Goal: Use online tool/utility: Use online tool/utility

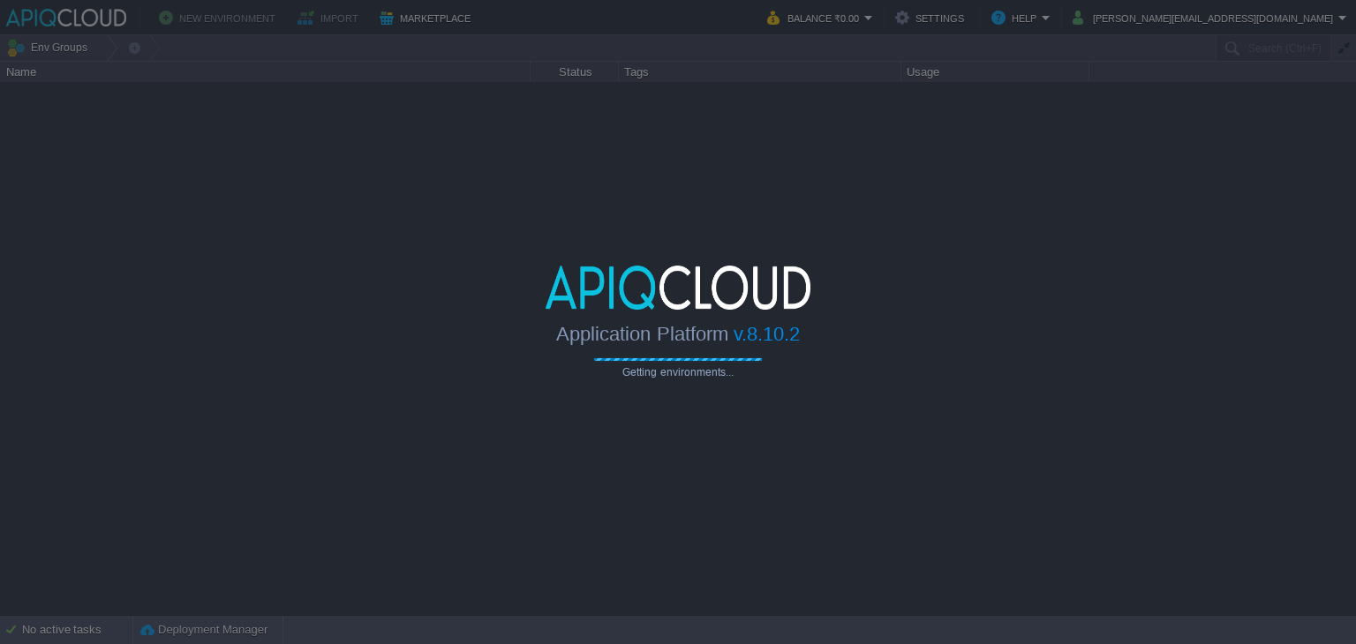
type input "Search (Ctrl+F)"
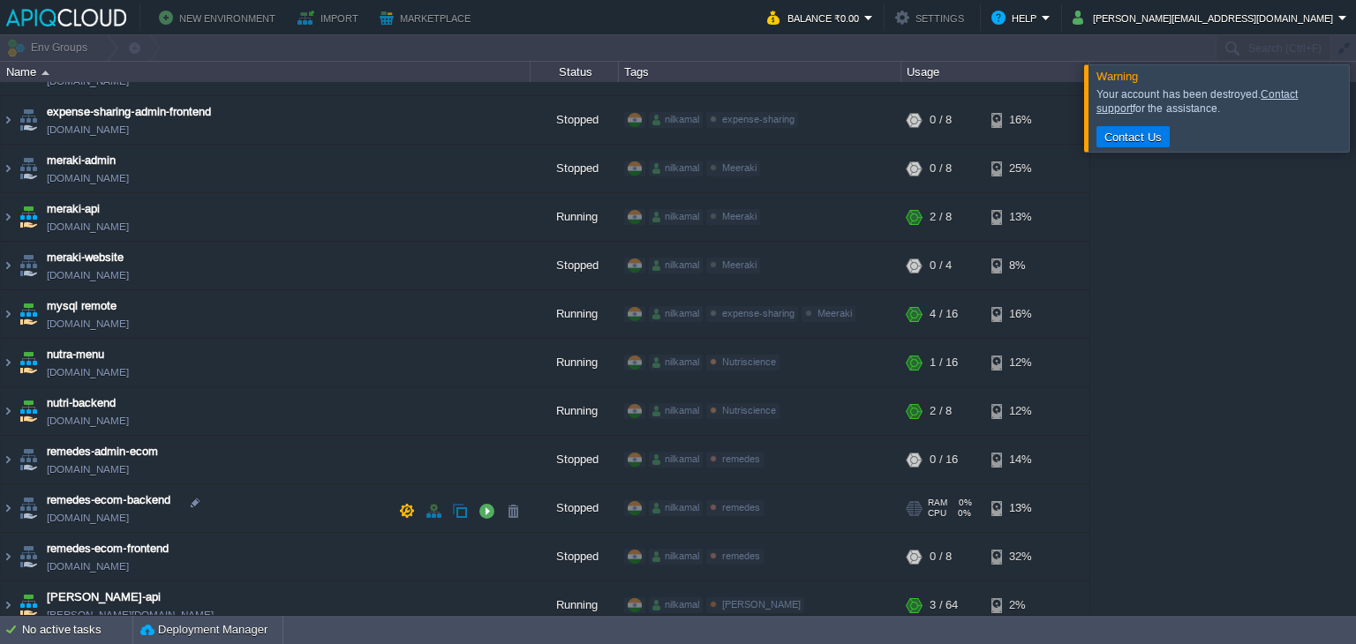
scroll to position [434, 0]
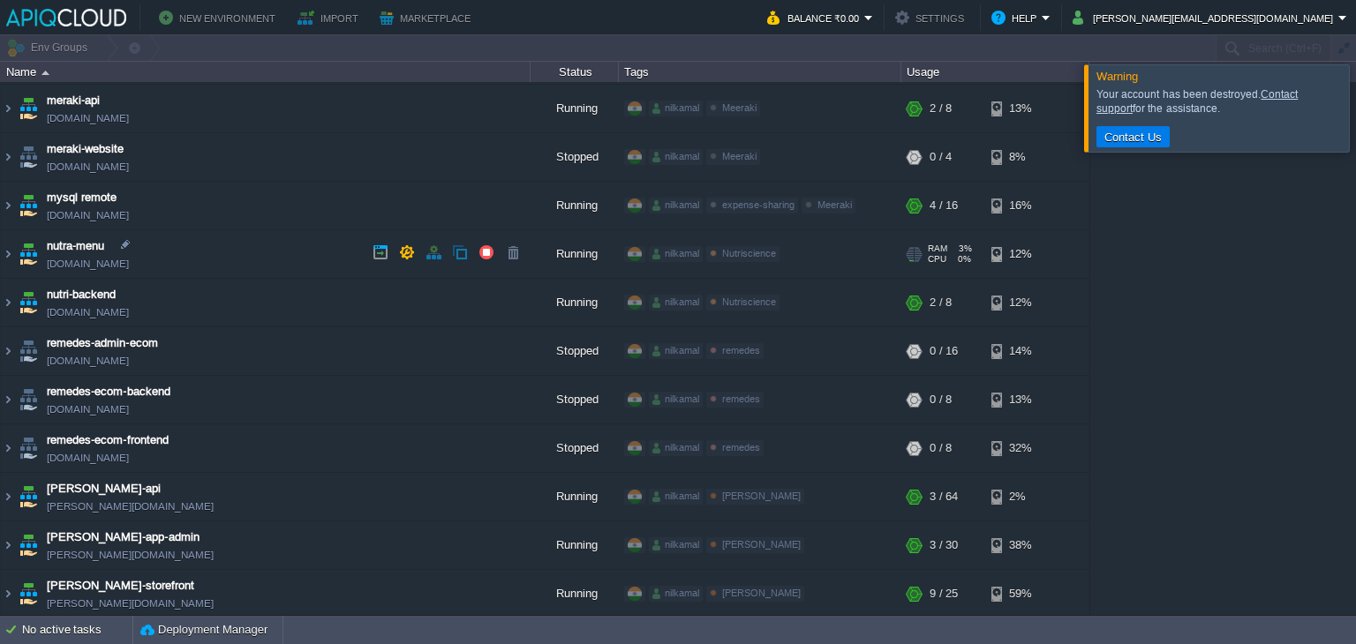
click at [222, 248] on td "nutra-menu [DOMAIN_NAME]" at bounding box center [266, 254] width 530 height 49
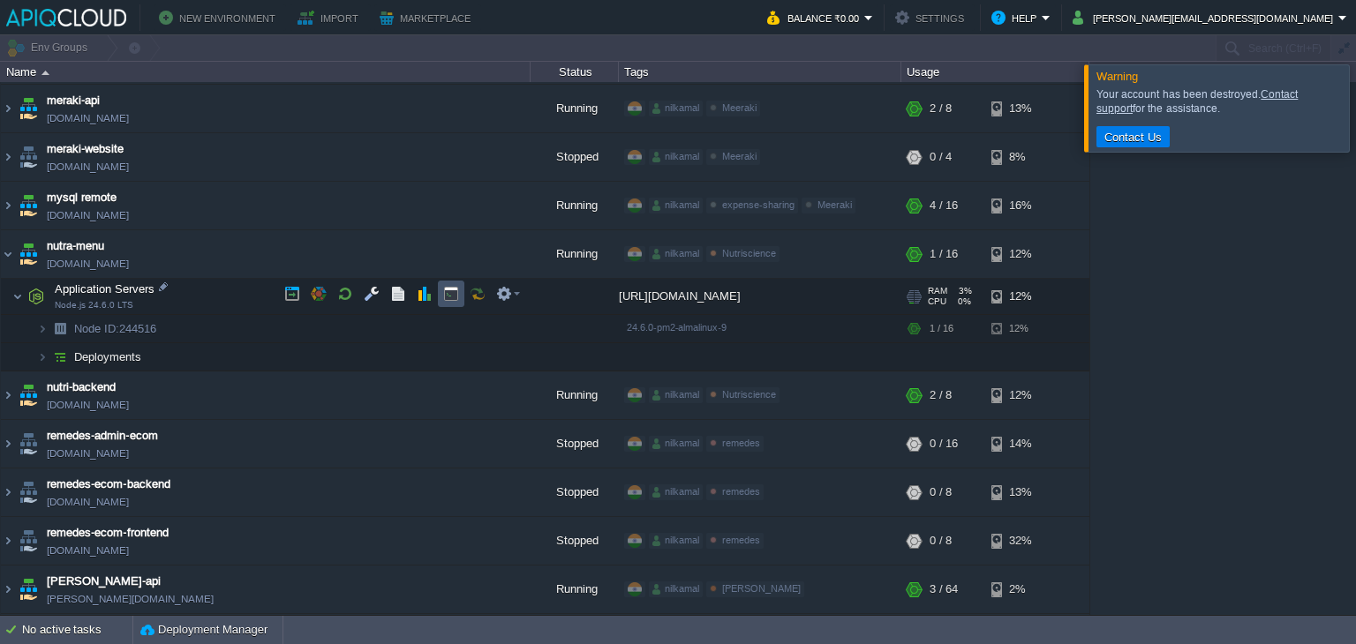
click at [445, 294] on button "button" at bounding box center [451, 294] width 16 height 16
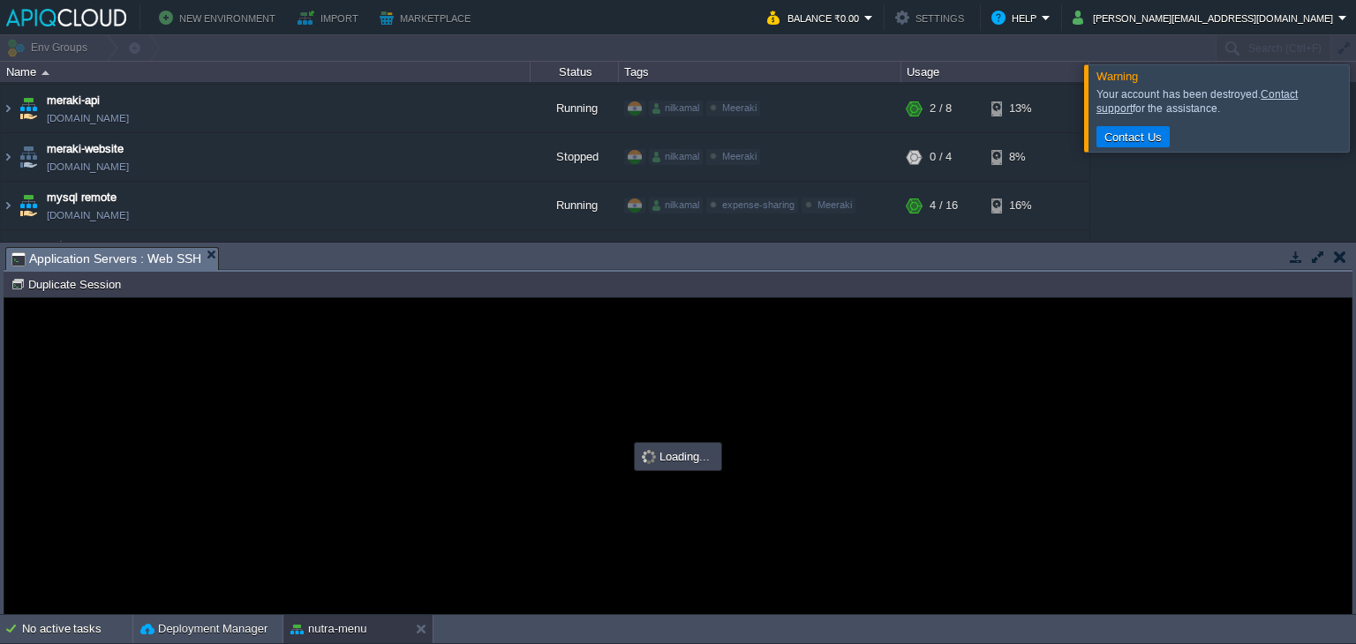
scroll to position [0, 0]
type input "#000000"
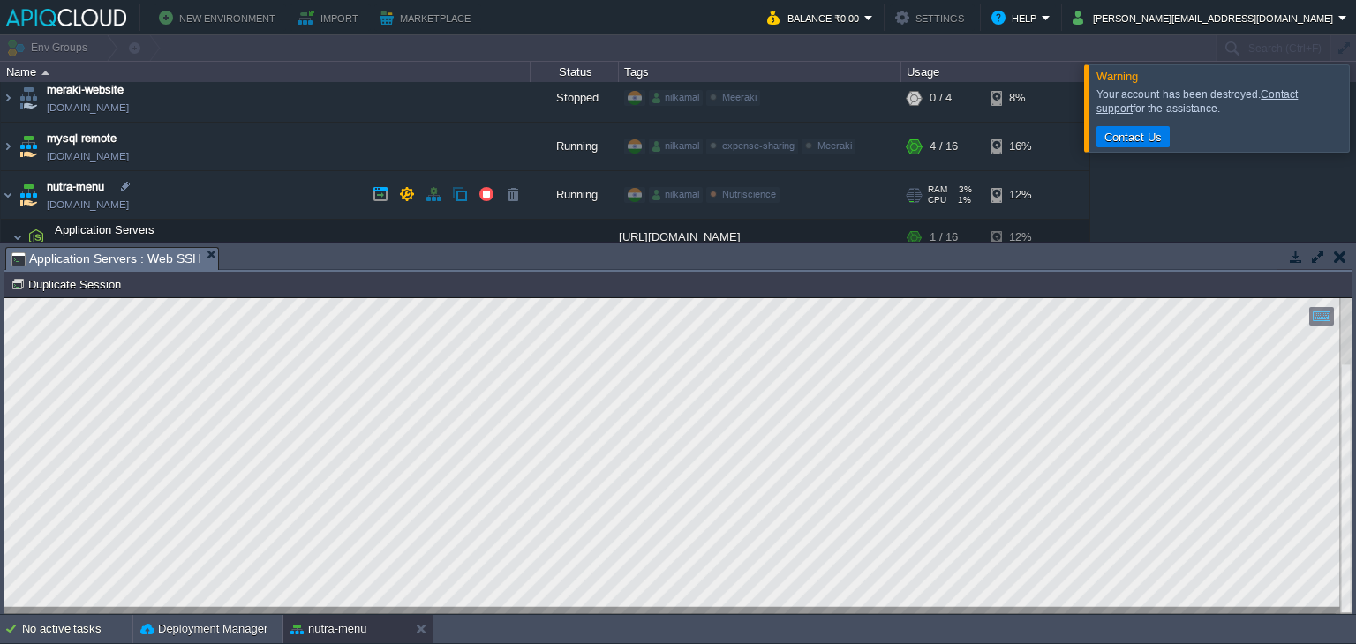
scroll to position [522, 0]
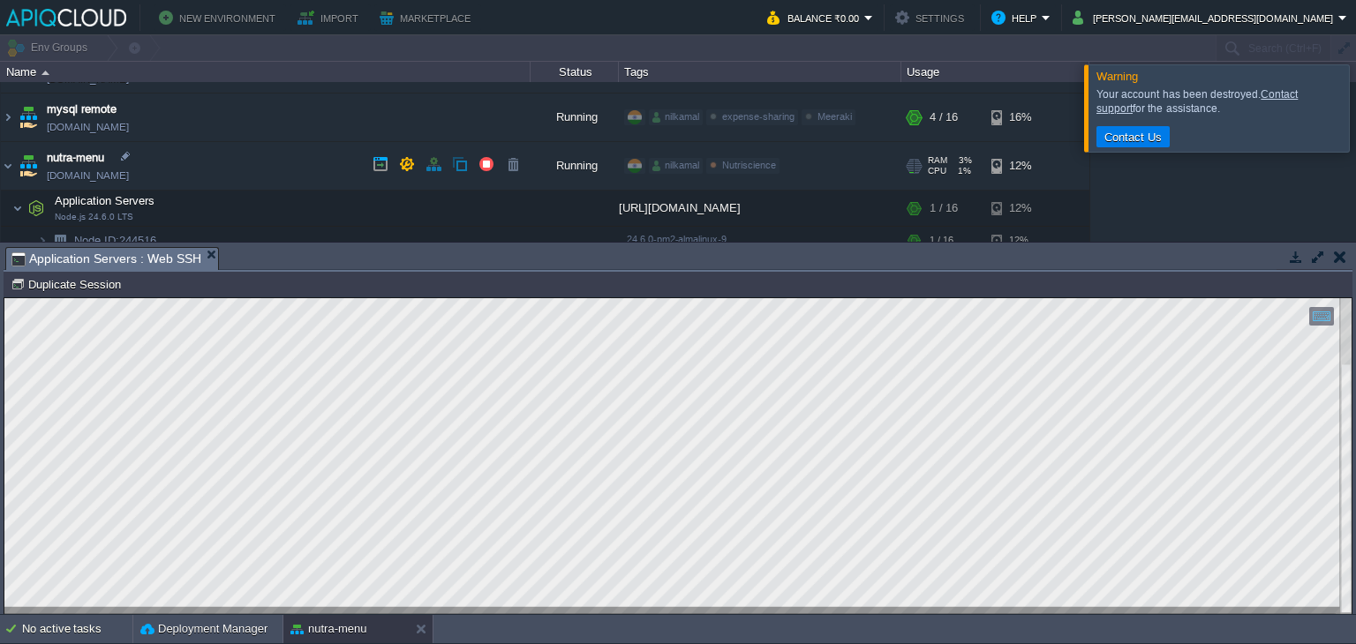
click at [129, 167] on link "[DOMAIN_NAME]" at bounding box center [88, 176] width 82 height 18
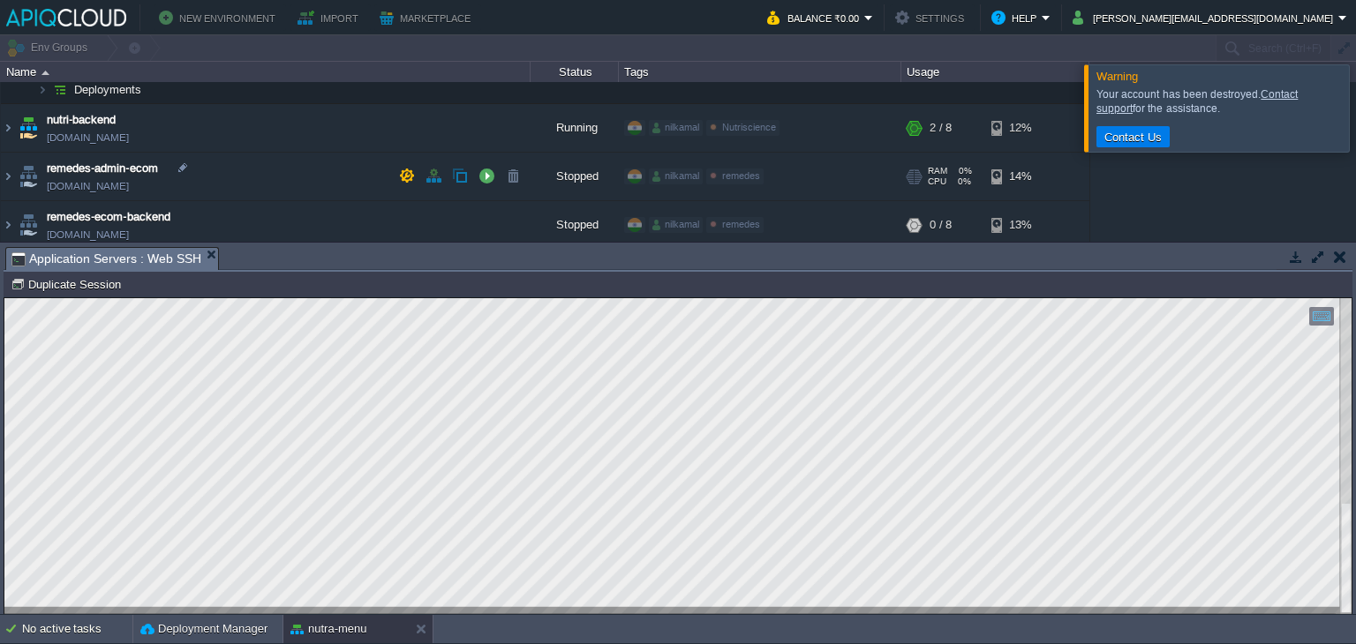
scroll to position [611, 0]
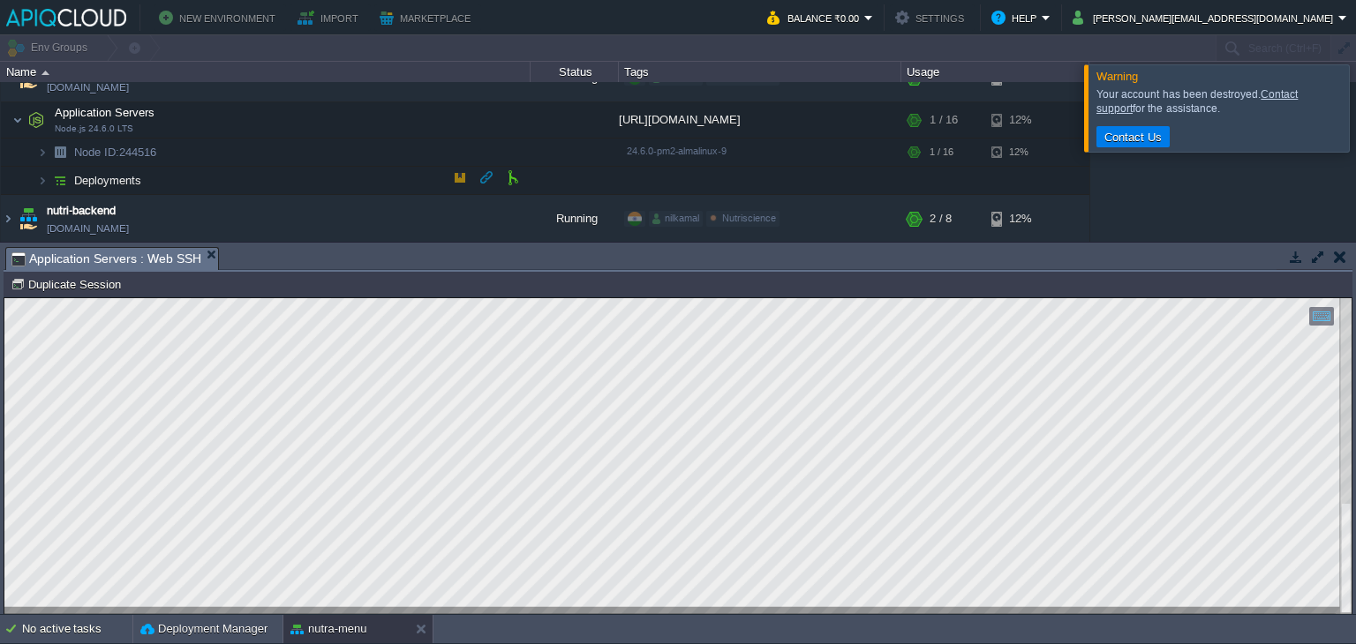
click at [116, 177] on span "Deployments" at bounding box center [107, 180] width 71 height 15
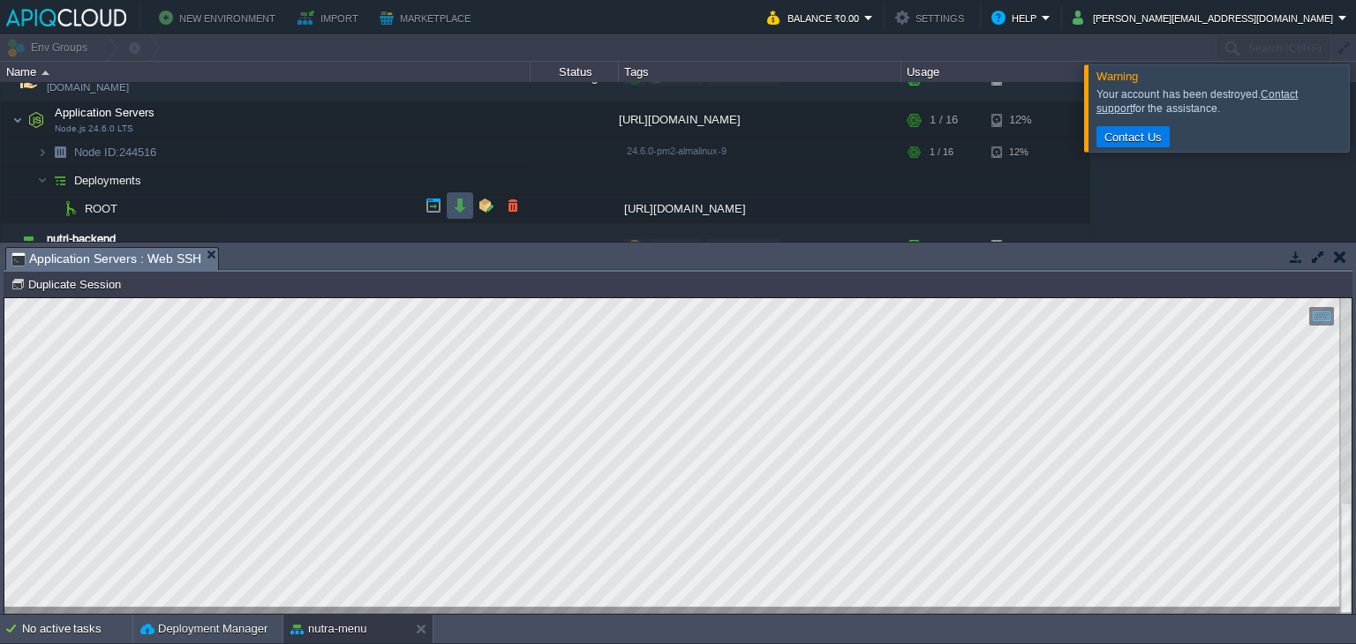
click at [458, 211] on button "button" at bounding box center [460, 206] width 16 height 16
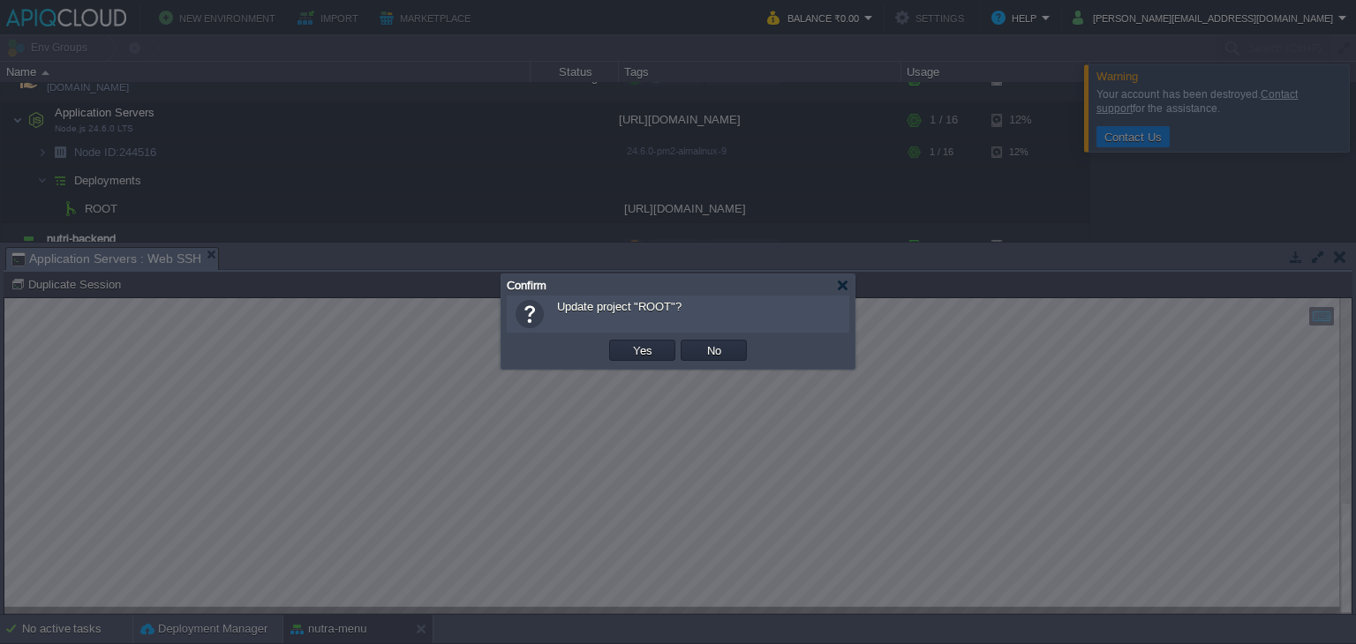
click at [632, 347] on button "Yes" at bounding box center [642, 350] width 30 height 16
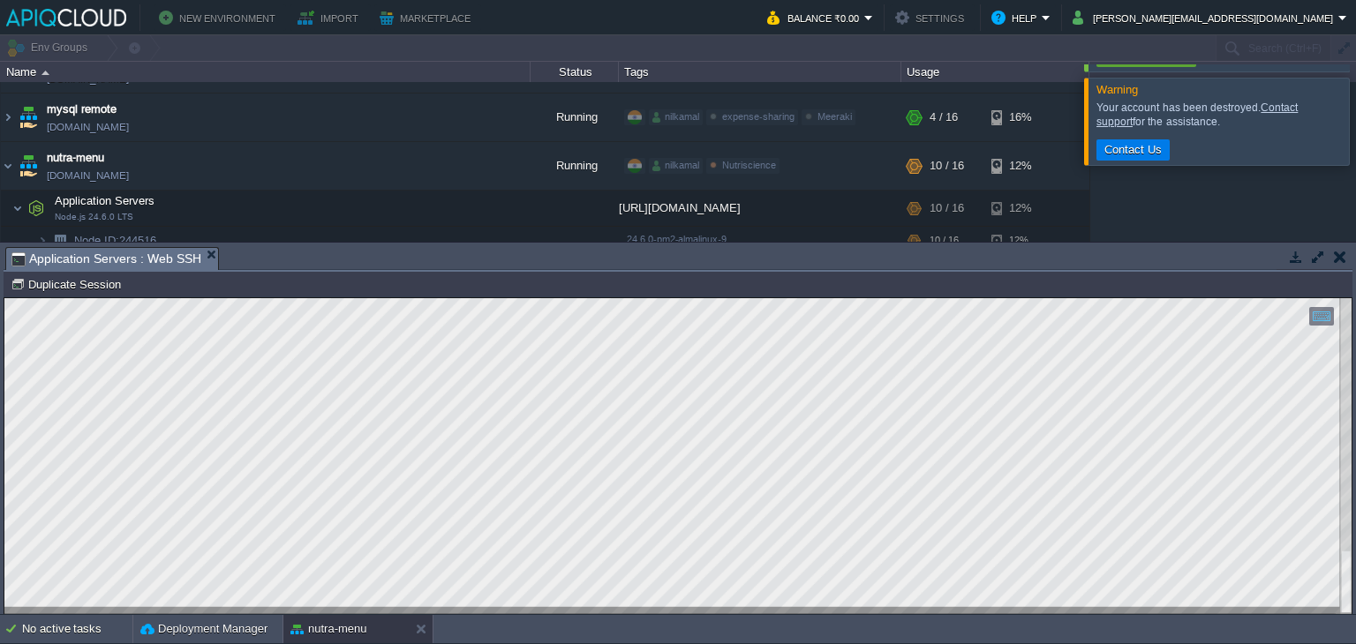
scroll to position [582, 0]
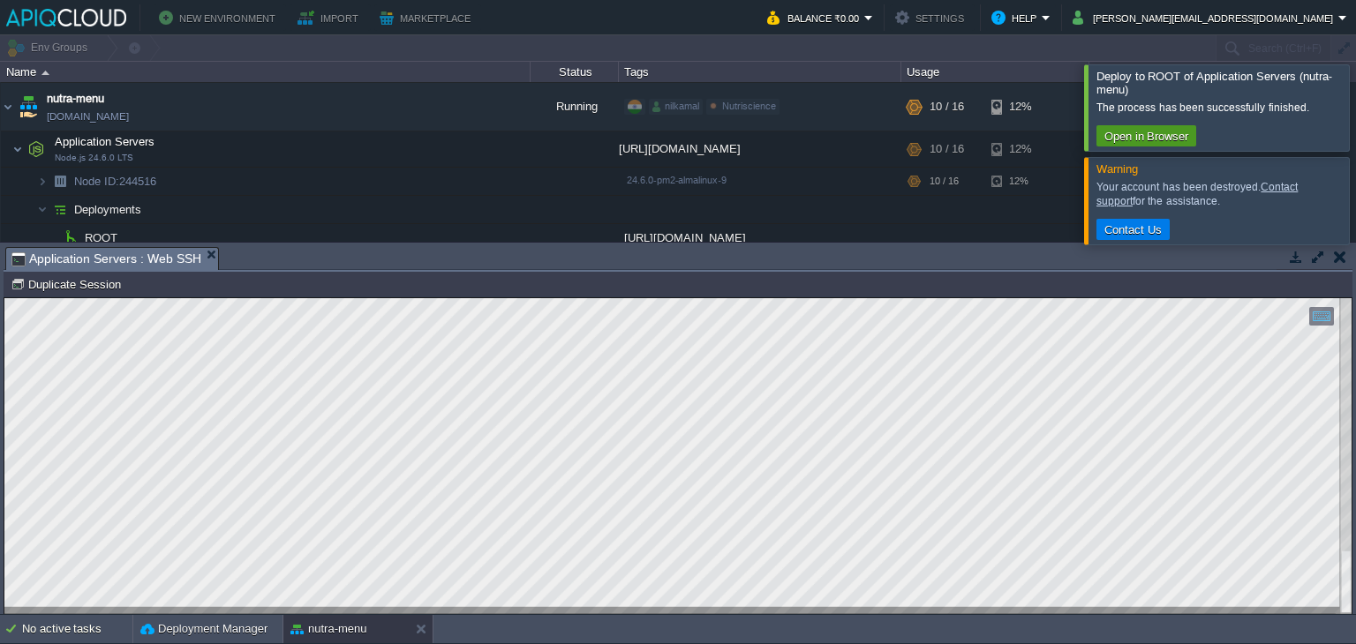
click at [1130, 135] on button "Open in Browser" at bounding box center [1146, 136] width 94 height 16
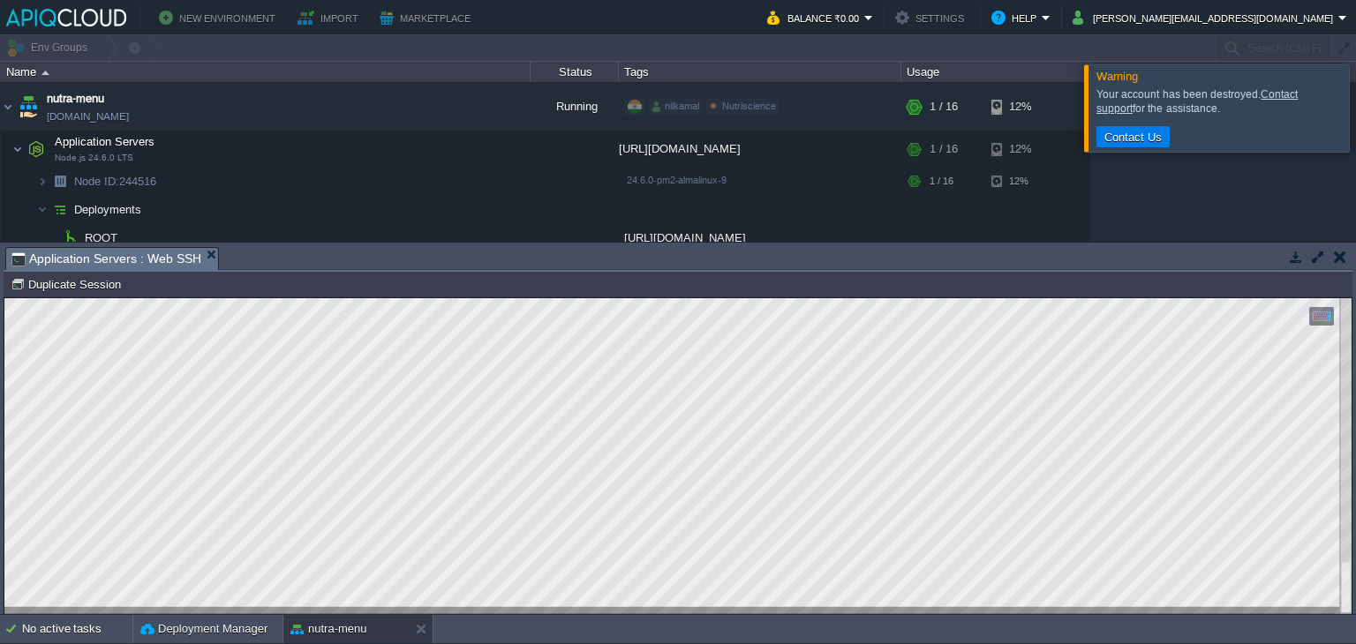
click at [4, 298] on html "Copy: Ctrl + Shift + C Paste: Ctrl + V Settings: Ctrl + Shift + Alt 0" at bounding box center [677, 298] width 1347 height 0
